Goal: Task Accomplishment & Management: Complete application form

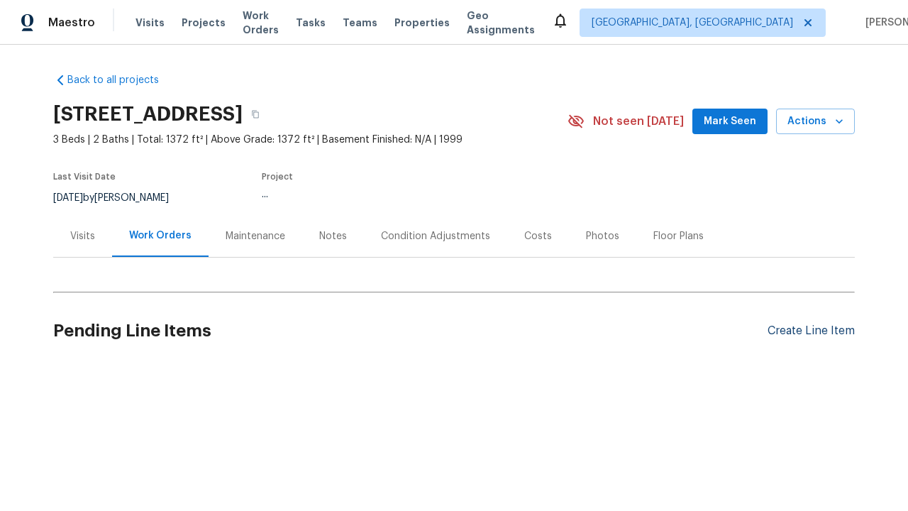
click at [805, 331] on div "Create Line Item" at bounding box center [811, 330] width 87 height 13
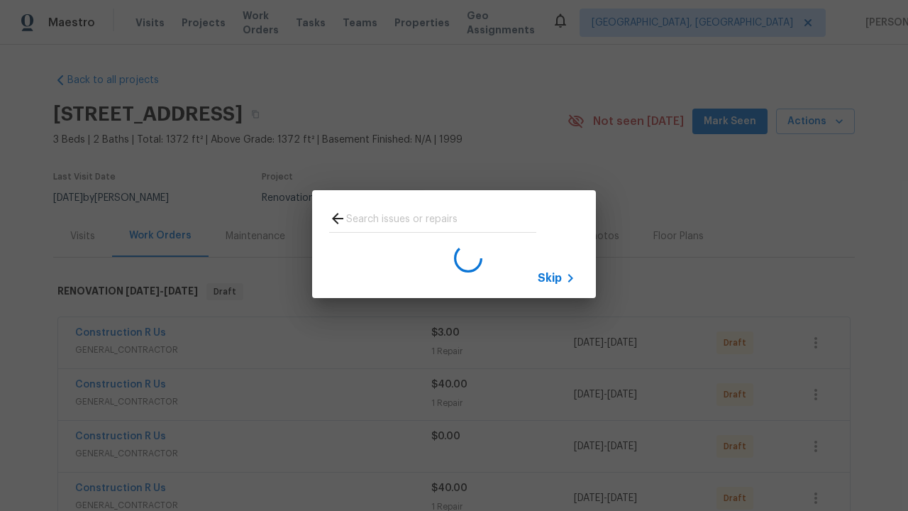
click at [550, 277] on span "Skip" at bounding box center [550, 278] width 24 height 14
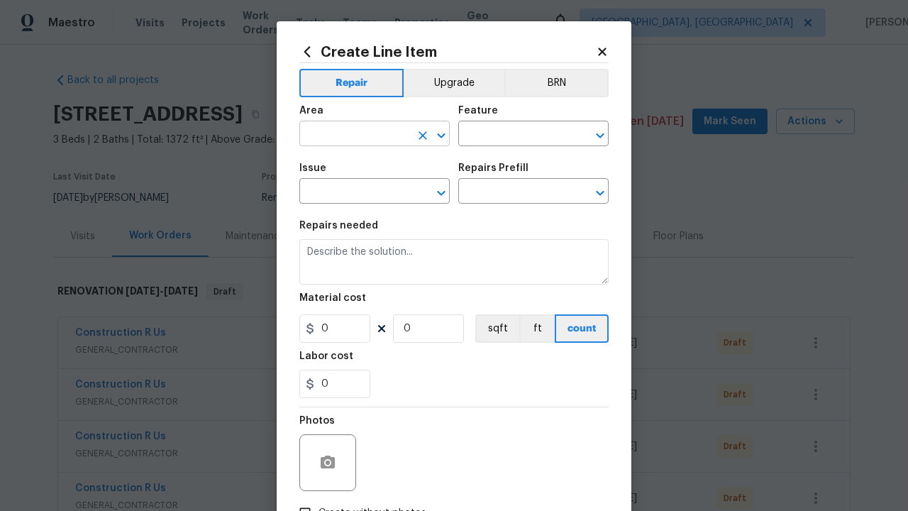
click at [349, 135] on input "text" at bounding box center [354, 135] width 111 height 22
type input "Bedroom"
click at [508, 135] on input "text" at bounding box center [513, 135] width 111 height 22
type input "Flooring"
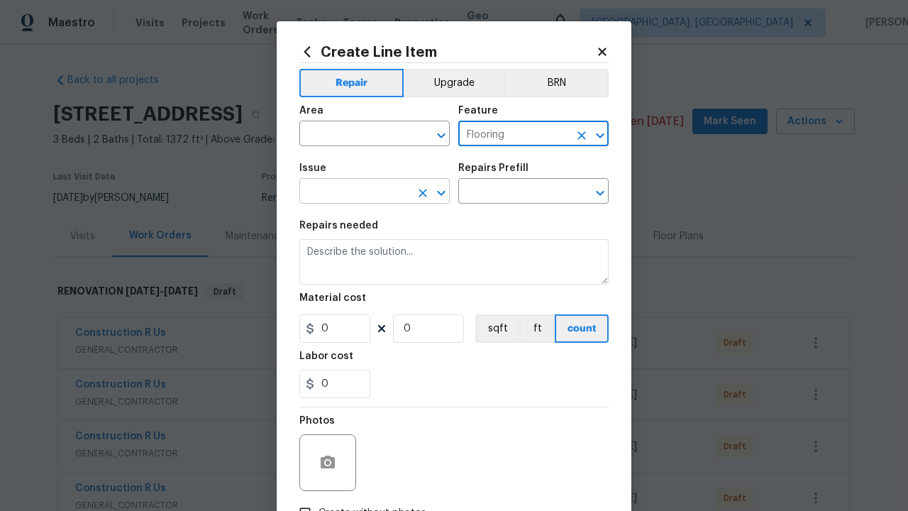
click at [349, 193] on input "text" at bounding box center [354, 193] width 111 height 22
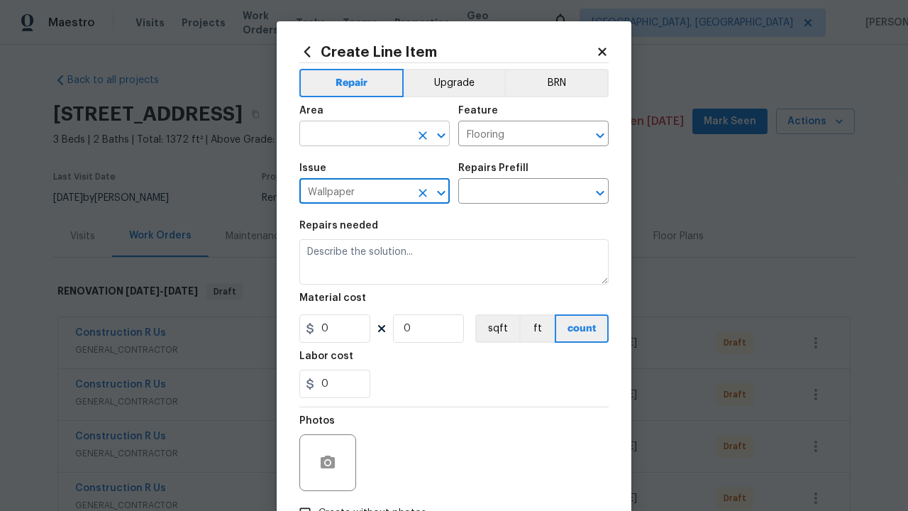
type input "Wallpaper"
click at [349, 135] on input "text" at bounding box center [354, 135] width 111 height 22
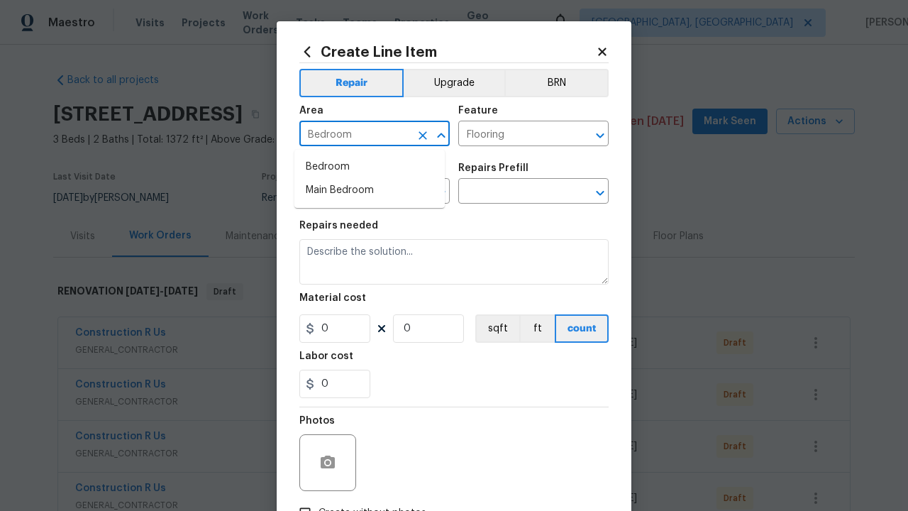
click at [370, 167] on li "Bedroom" at bounding box center [369, 166] width 150 height 23
type input "Bedroom"
click at [508, 193] on input "text" at bounding box center [513, 193] width 111 height 22
type input "Remove"
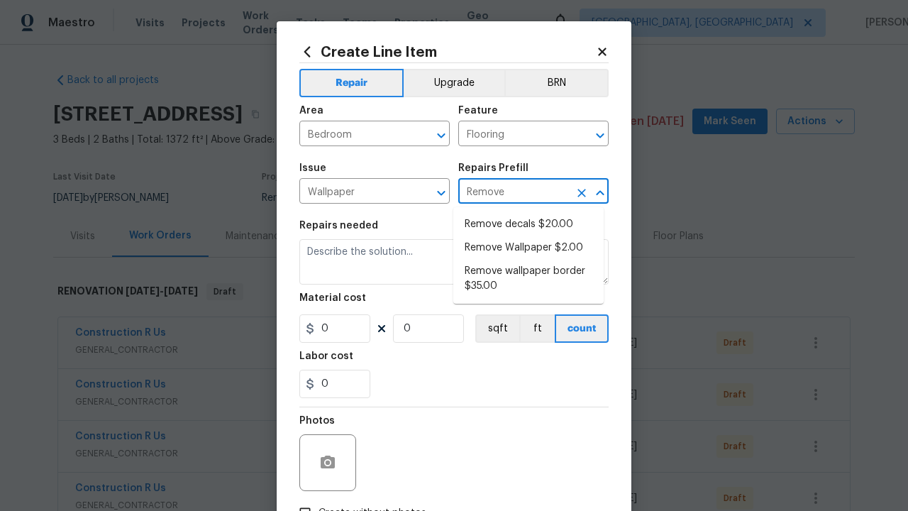
click at [529, 224] on li "Remove decals $20.00" at bounding box center [528, 224] width 150 height 23
type input "Walls and Ceiling"
type input "Remove decals $20.00"
type textarea "Remove decals from door/wall/ceiling"
type input "20"
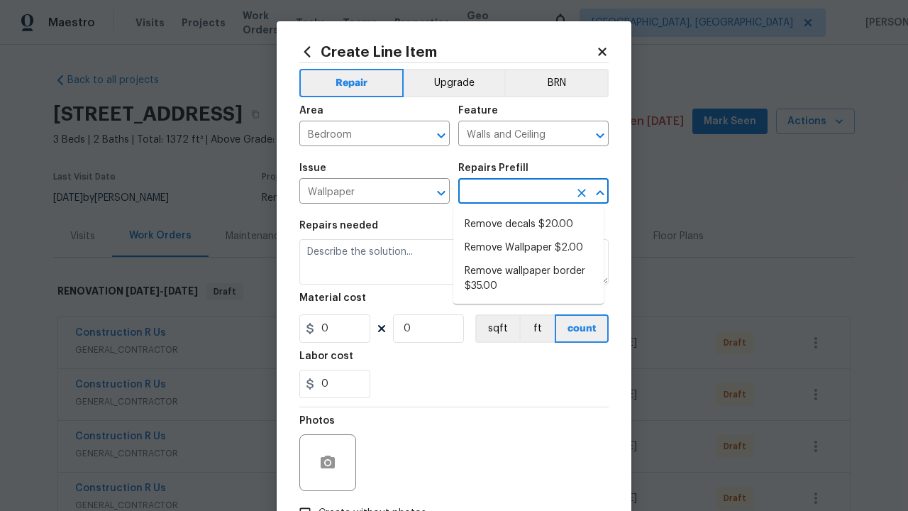
type input "1"
type input "Remove decals $20.00"
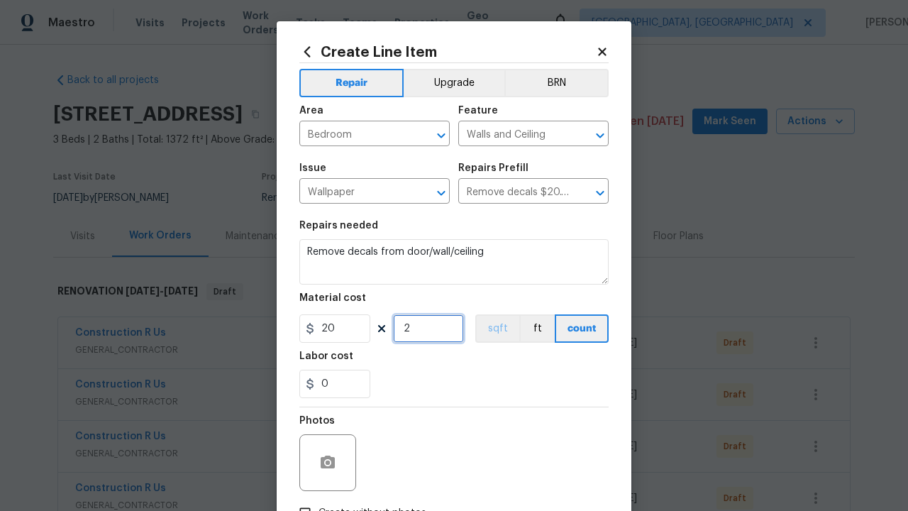
type input "2"
click at [491, 329] on button "sqft" at bounding box center [497, 328] width 44 height 28
click at [299, 499] on input "Create without photos" at bounding box center [305, 512] width 27 height 27
checkbox input "true"
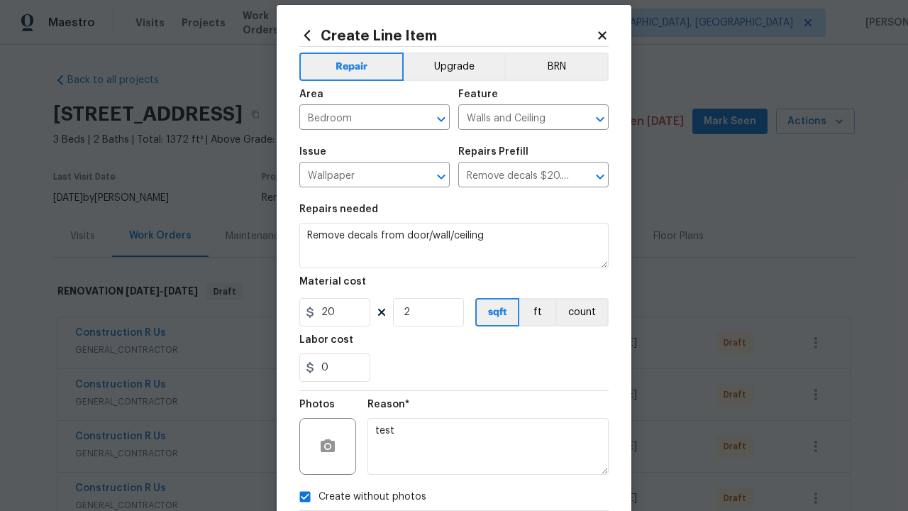
type textarea "test"
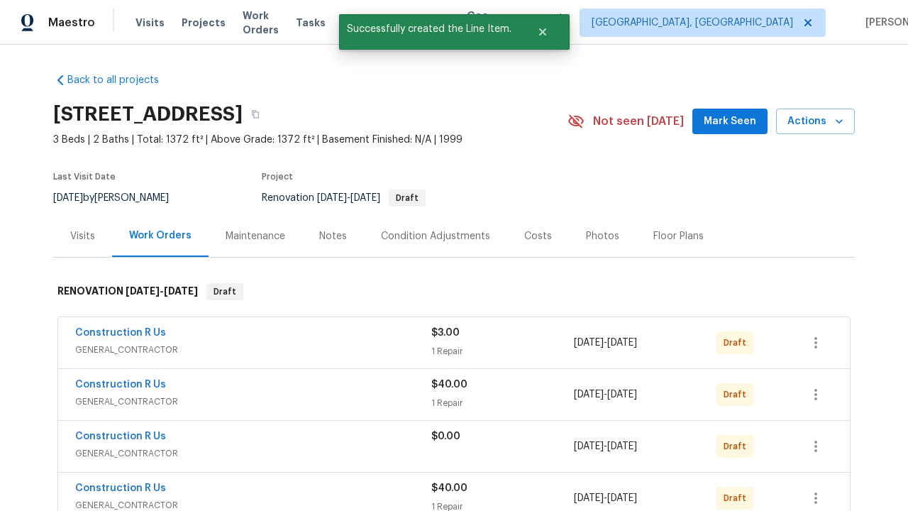
checkbox input "true"
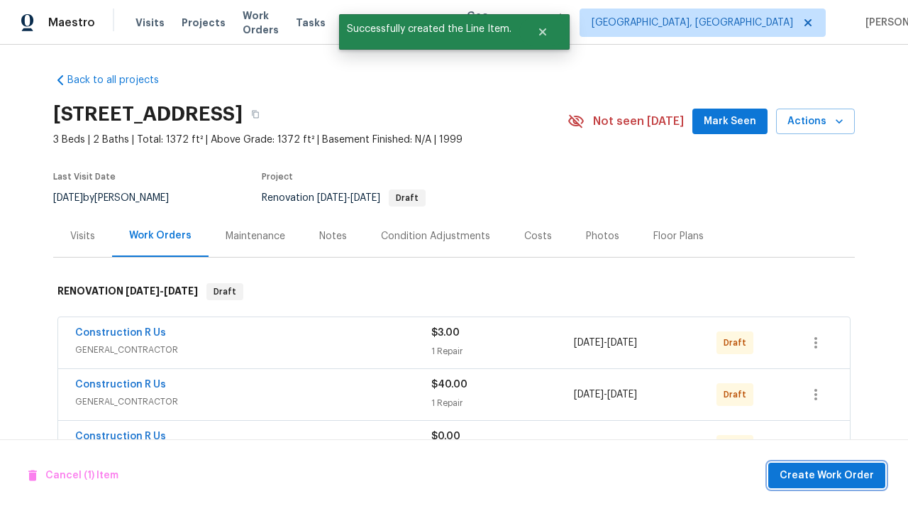
click at [829, 475] on span "Create Work Order" at bounding box center [827, 476] width 94 height 18
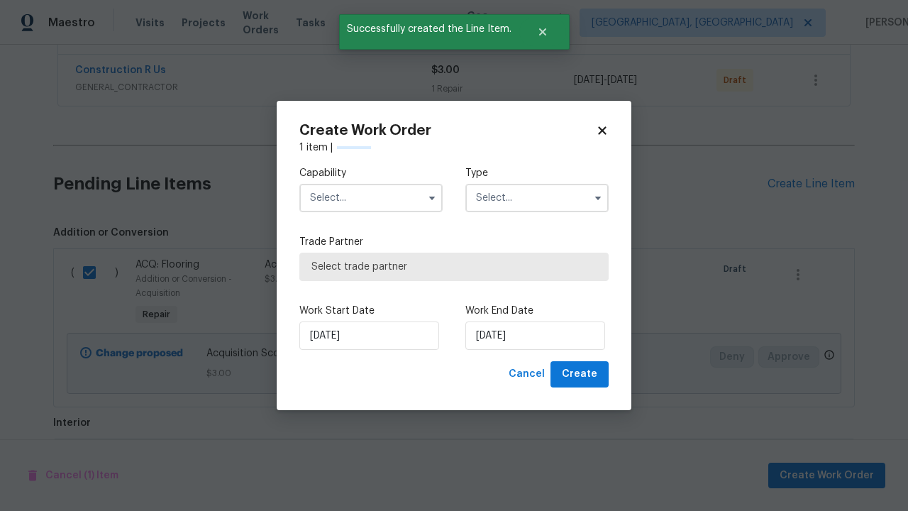
click at [371, 198] on input "text" at bounding box center [370, 198] width 143 height 28
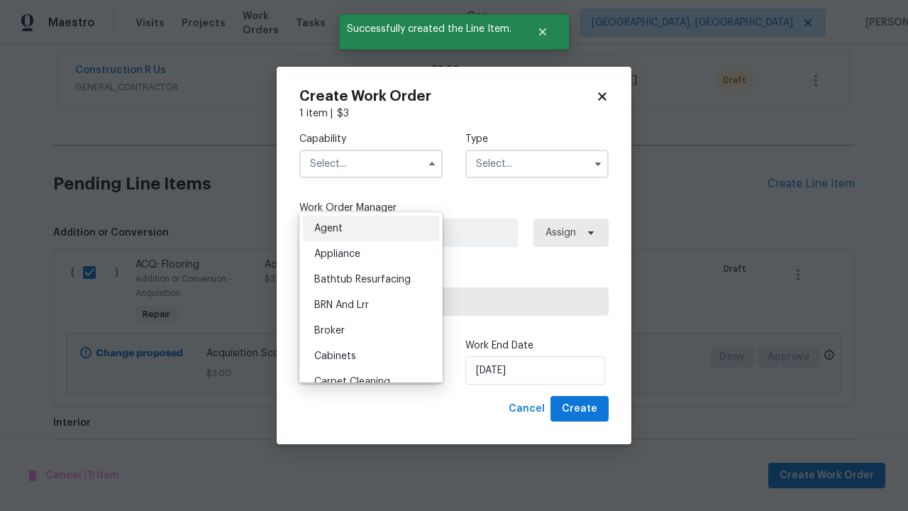
type input "General Contractor"
click at [537, 163] on input "text" at bounding box center [536, 164] width 143 height 28
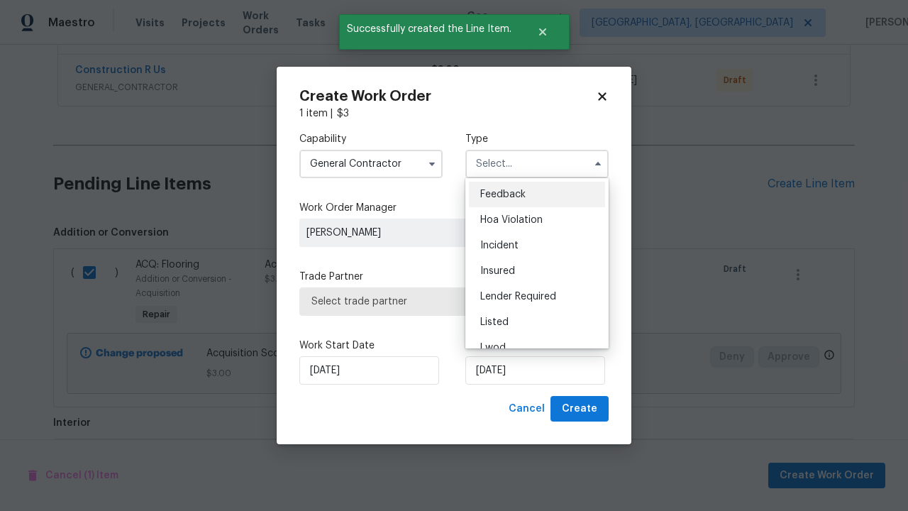
click at [506, 419] on span "Renovation" at bounding box center [506, 424] width 53 height 10
type input "Renovation"
click at [443, 301] on span "Select trade partner" at bounding box center [453, 301] width 285 height 14
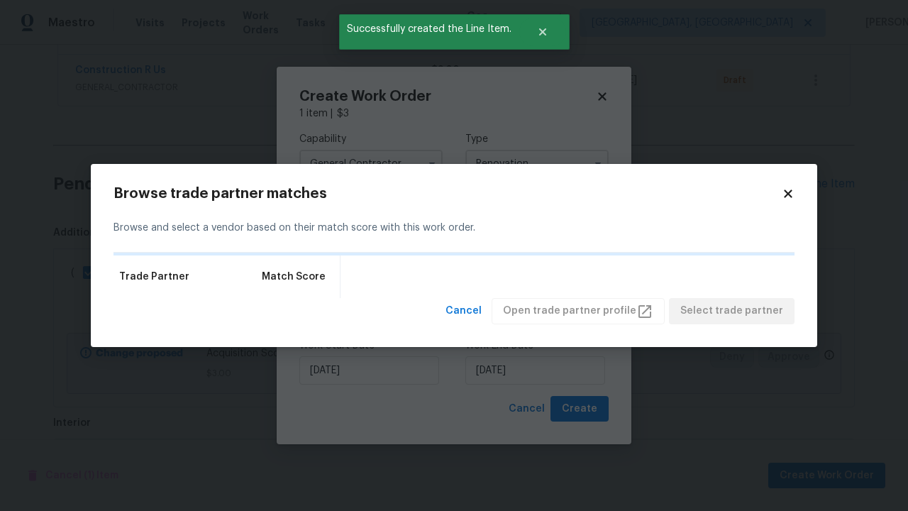
checkbox input "false"
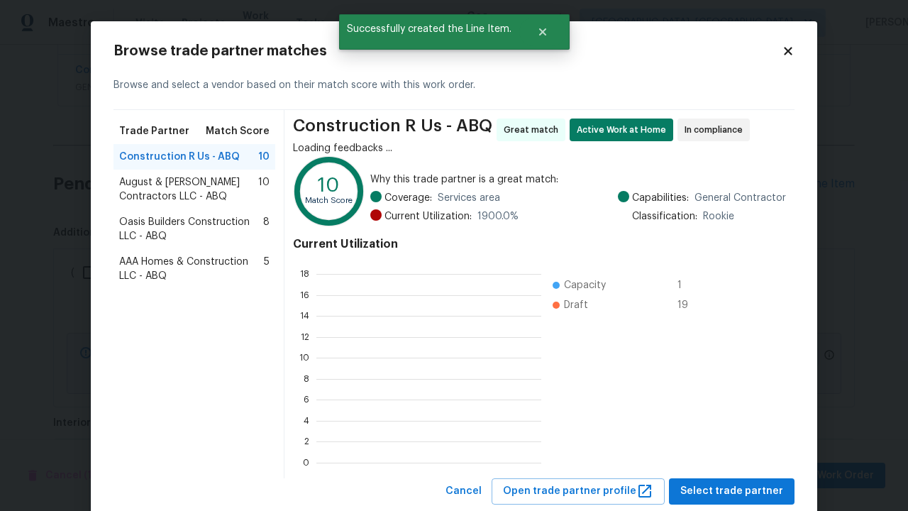
click at [730, 482] on span "Select trade partner" at bounding box center [731, 491] width 103 height 18
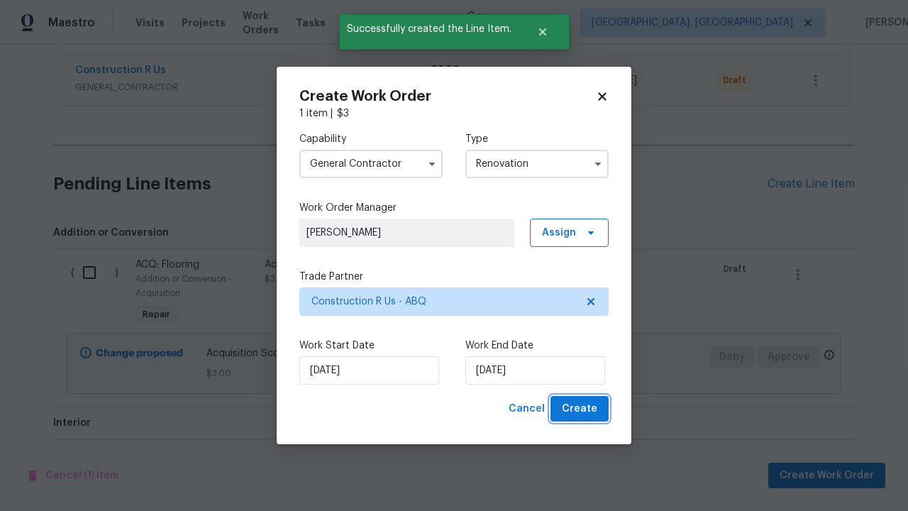
click at [581, 409] on span "Create" at bounding box center [579, 409] width 35 height 18
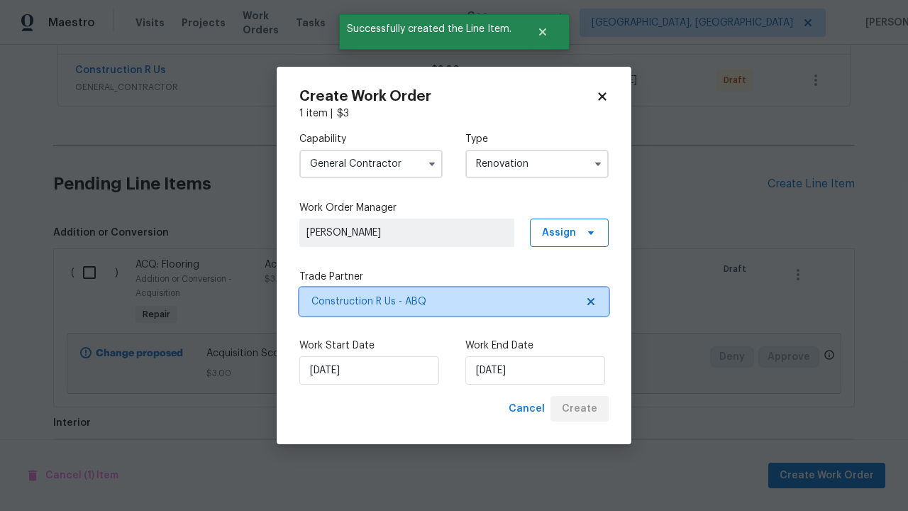
scroll to position [0, 0]
